Goal: Check status: Check status

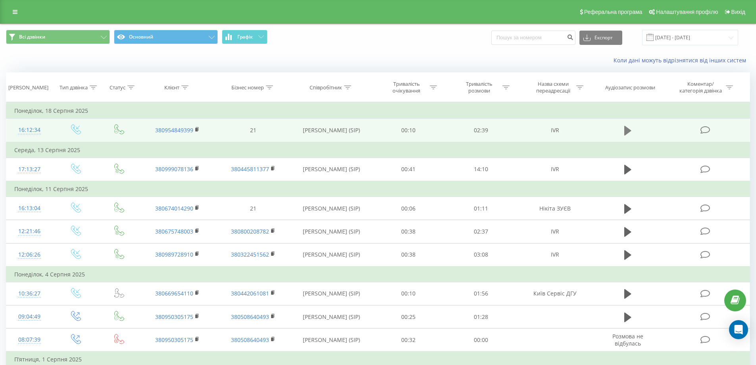
click at [629, 131] on icon at bounding box center [628, 131] width 7 height 10
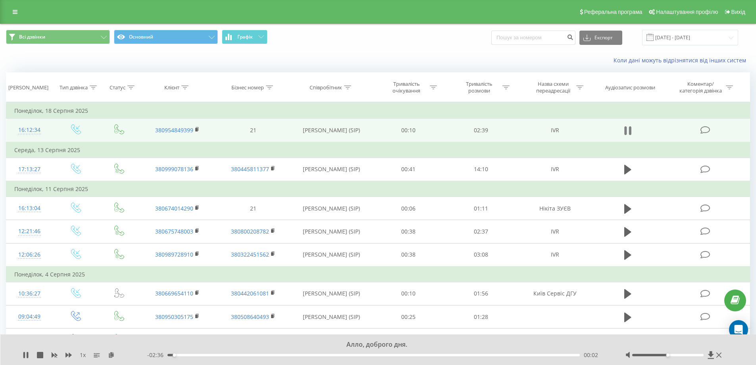
click at [628, 130] on icon at bounding box center [628, 130] width 7 height 11
click at [628, 132] on icon at bounding box center [628, 131] width 7 height 10
click at [629, 133] on icon at bounding box center [628, 130] width 7 height 11
click at [706, 131] on icon at bounding box center [706, 130] width 10 height 8
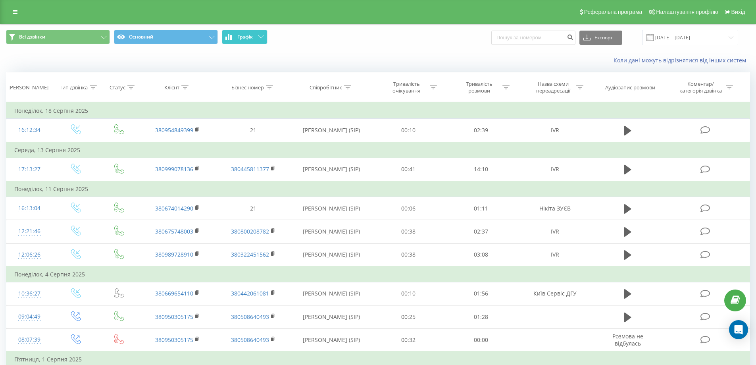
click at [260, 40] on button "Графік" at bounding box center [245, 37] width 46 height 14
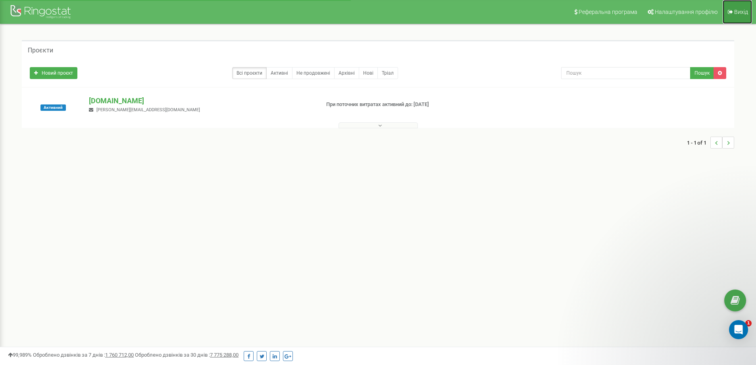
click at [739, 12] on span "Вихід" at bounding box center [742, 12] width 14 height 6
